Goal: Information Seeking & Learning: Learn about a topic

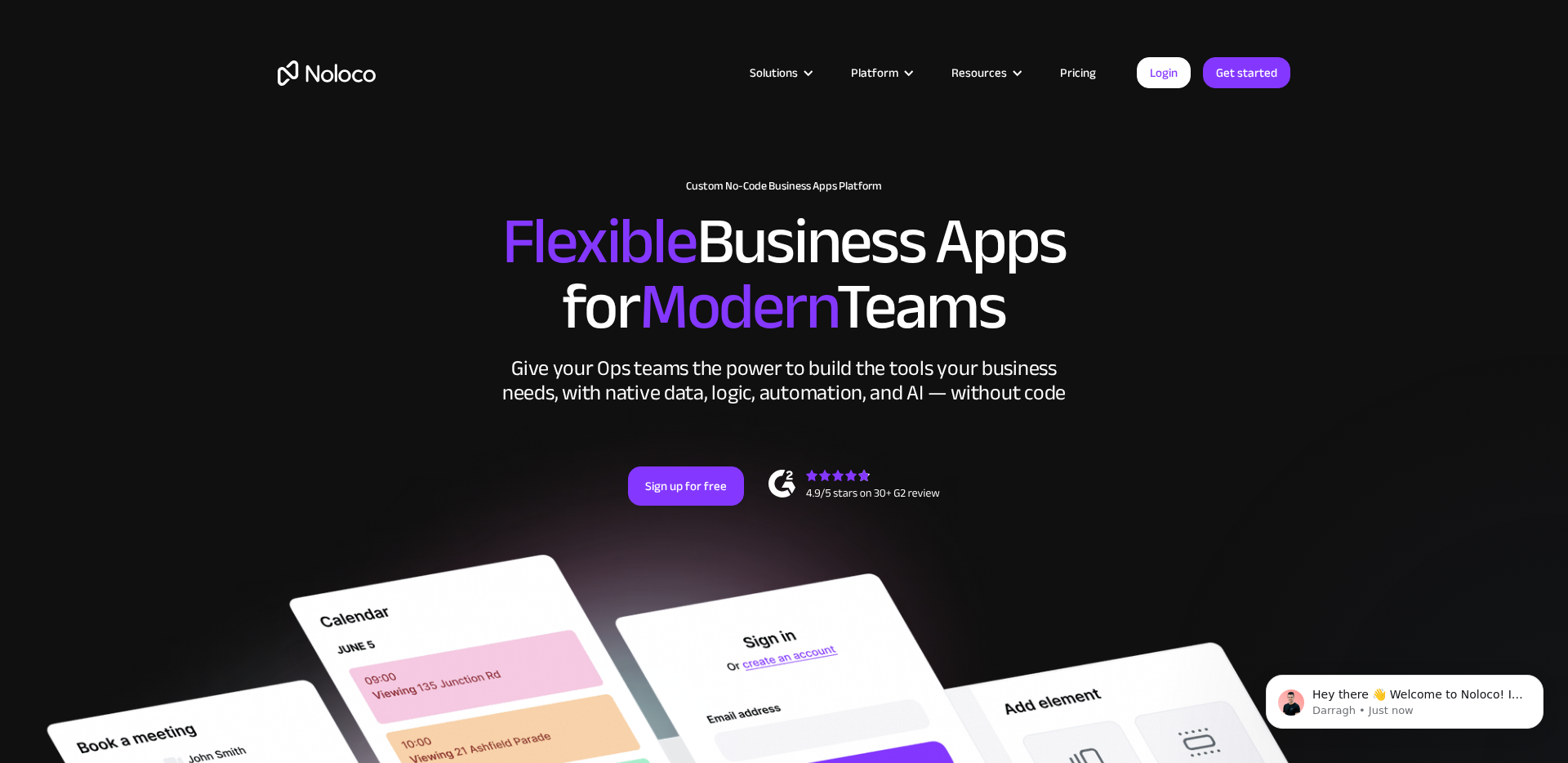
click at [1090, 64] on link "Pricing" at bounding box center [1078, 73] width 77 height 21
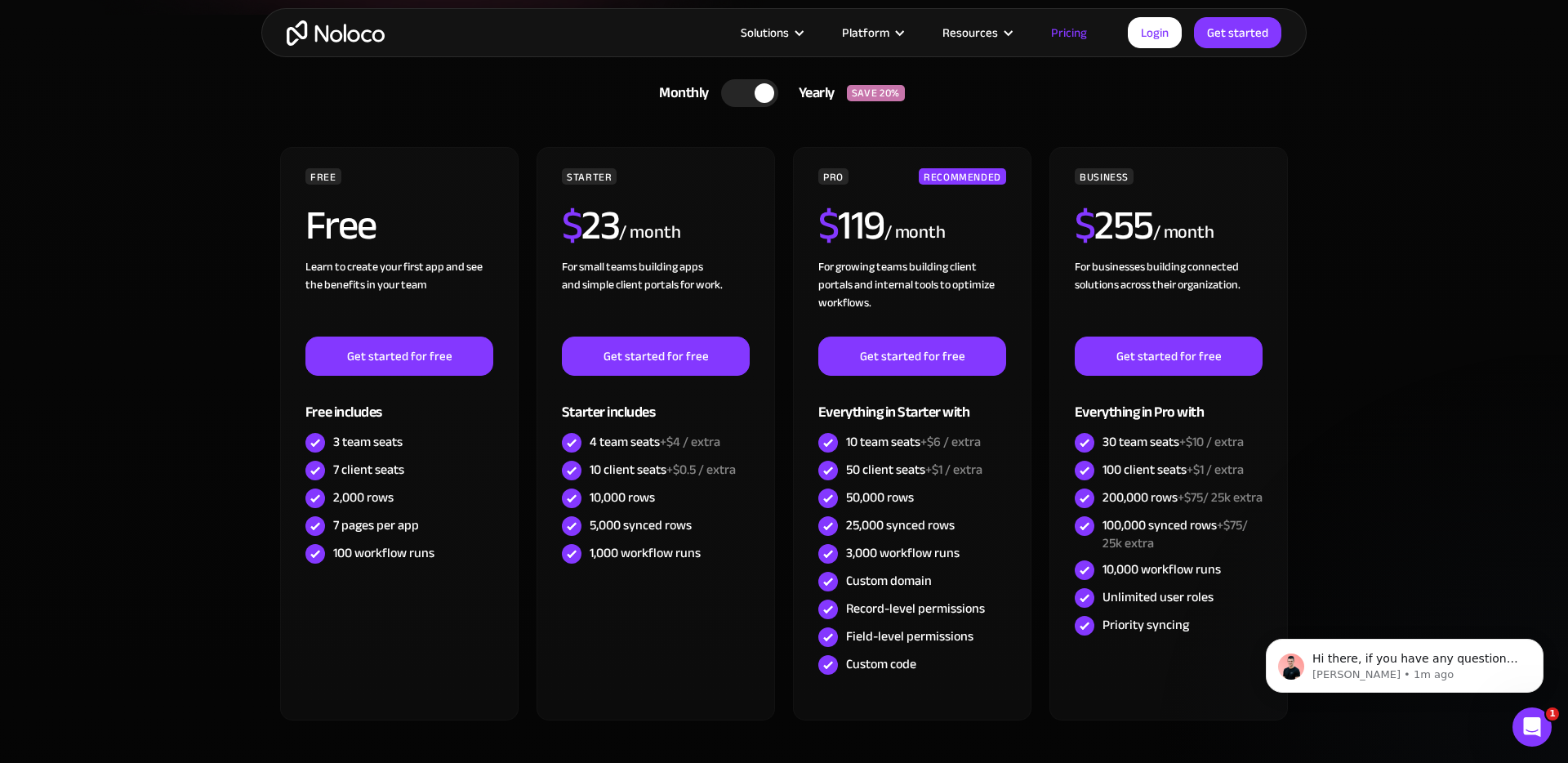
click at [762, 95] on div at bounding box center [764, 93] width 20 height 20
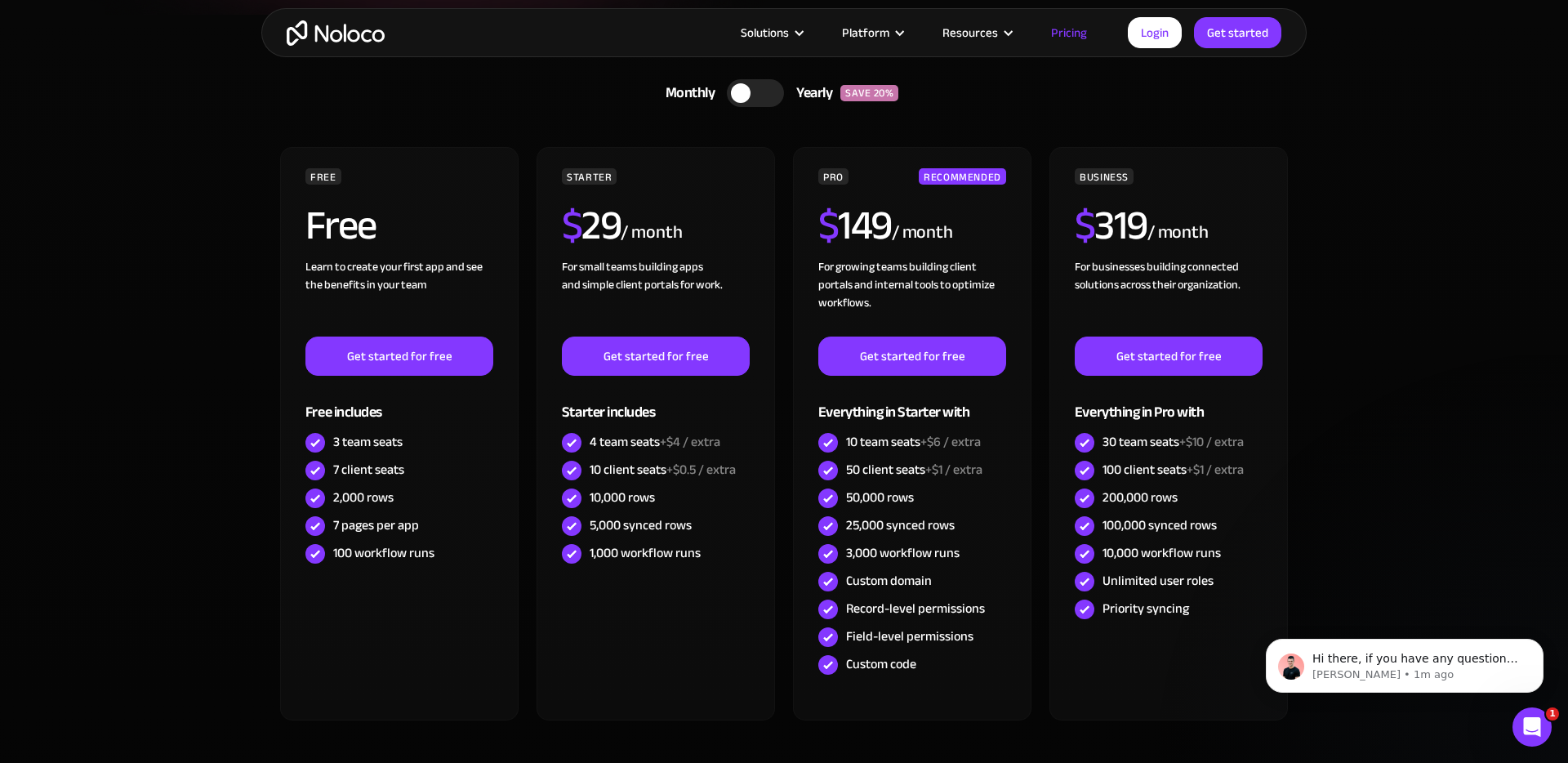
click at [738, 92] on div at bounding box center [741, 93] width 20 height 20
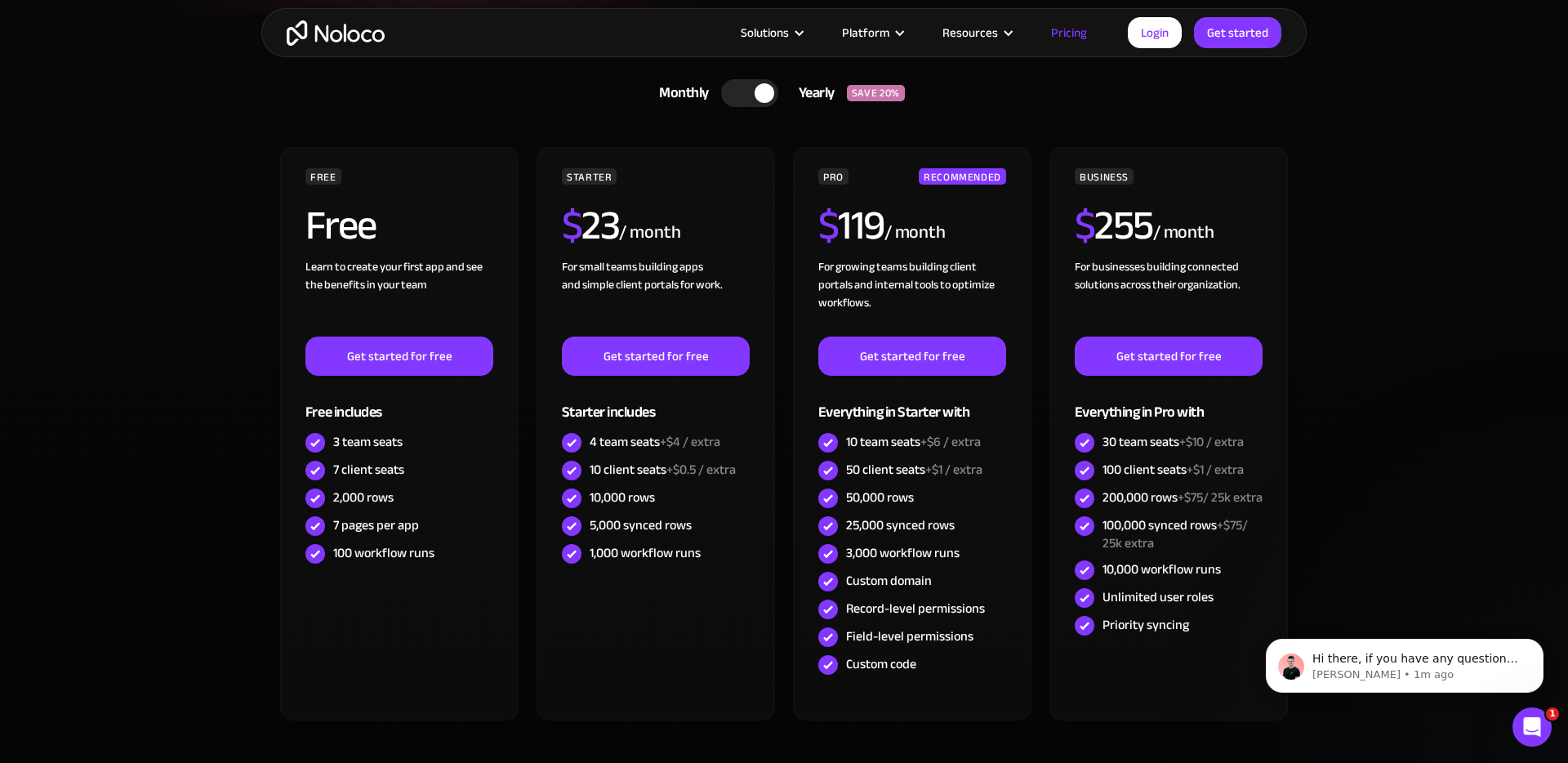
click at [738, 92] on div at bounding box center [749, 93] width 58 height 27
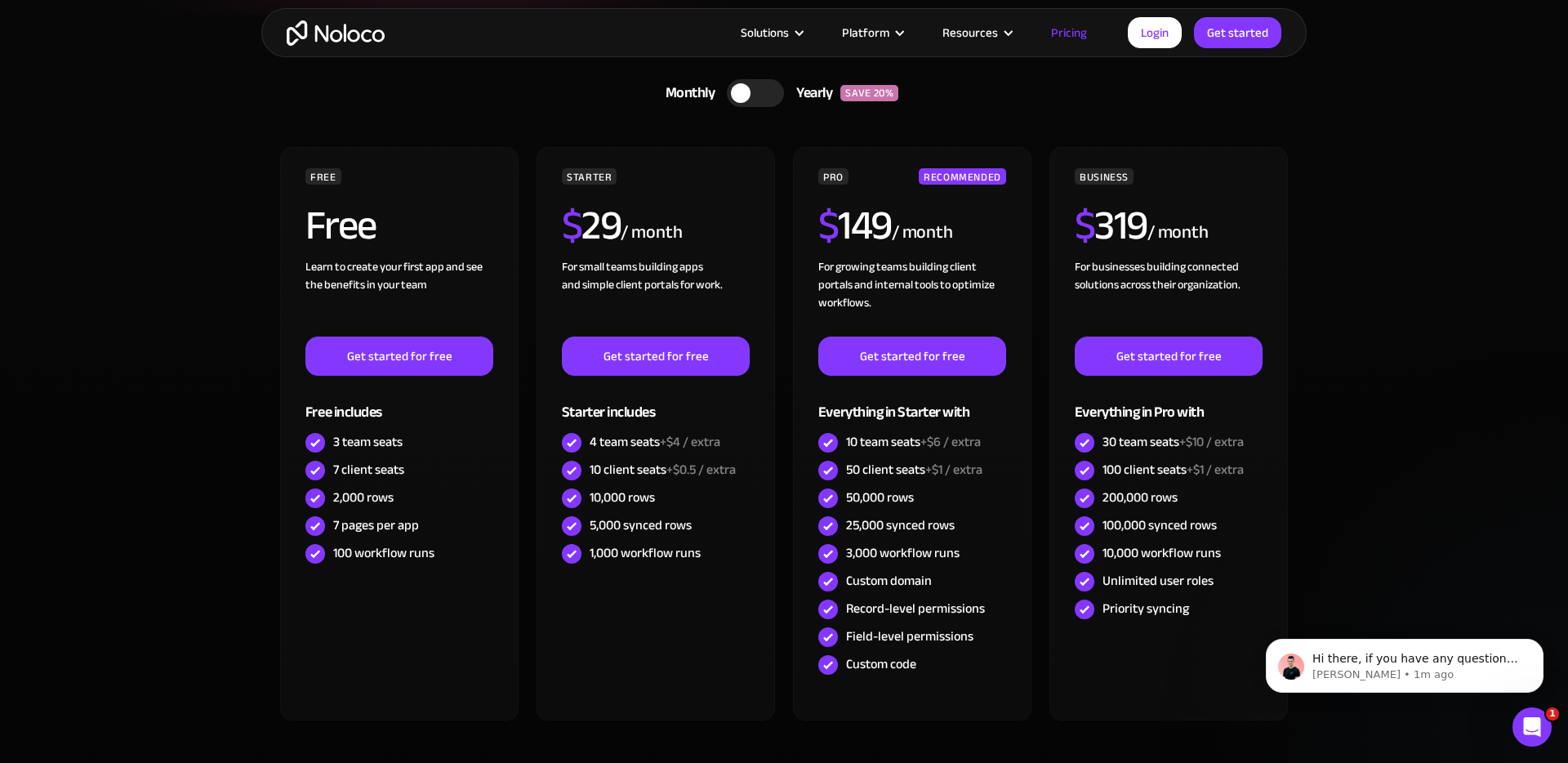
click at [738, 92] on div at bounding box center [741, 93] width 20 height 20
